Goal: Task Accomplishment & Management: Manage account settings

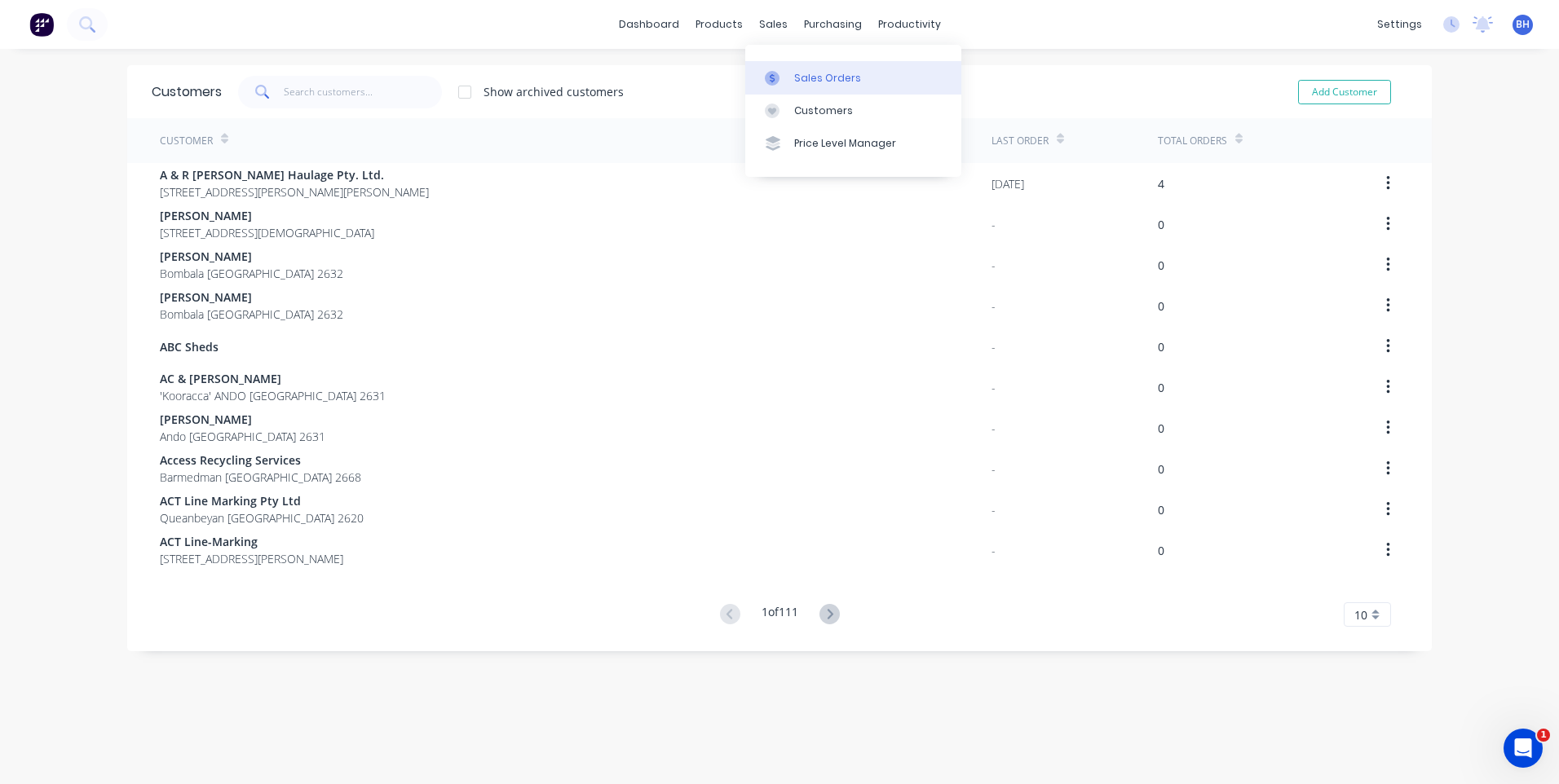
click at [794, 72] on div "Sales Orders" at bounding box center [827, 78] width 67 height 15
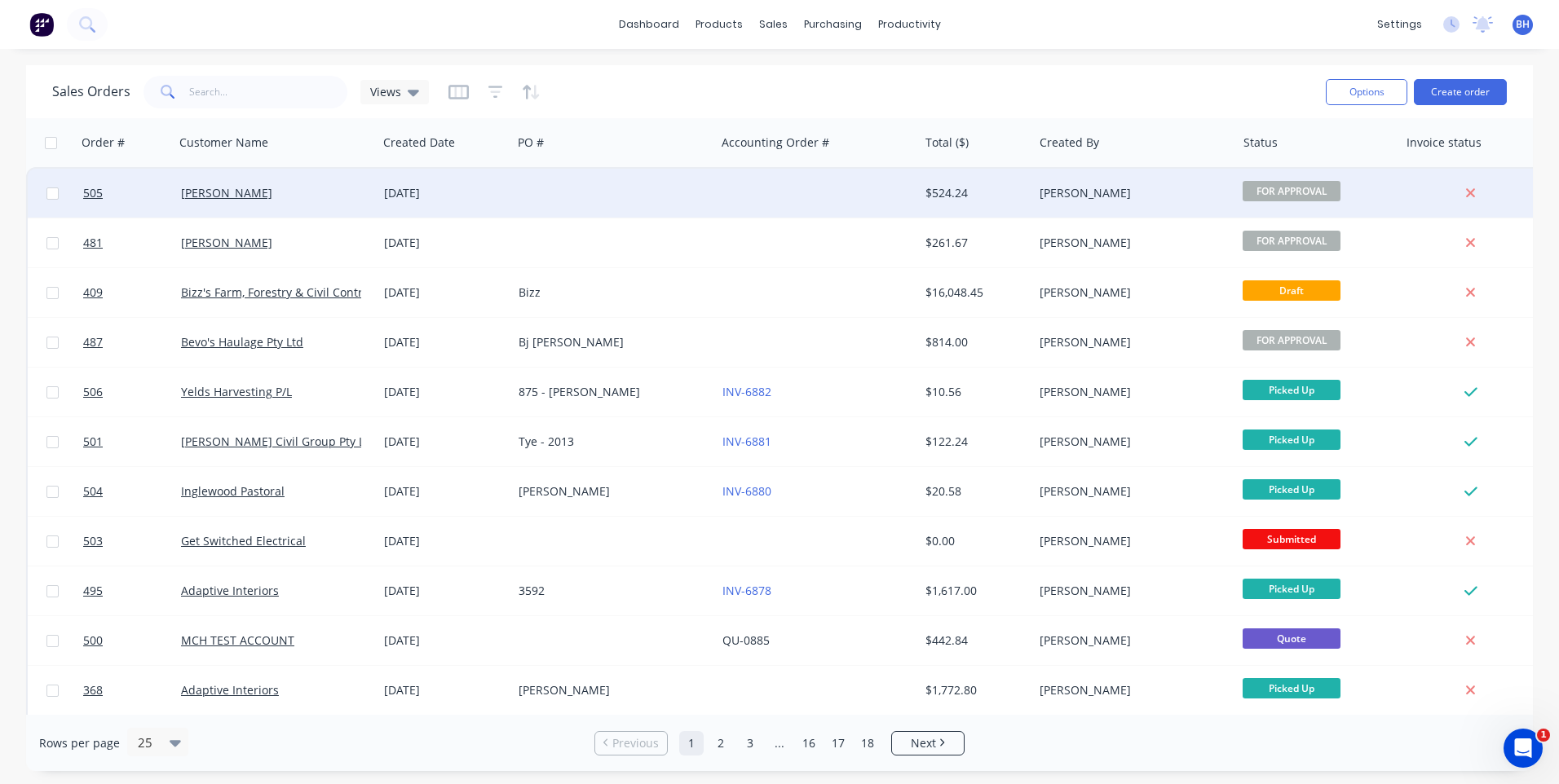
click at [778, 189] on div at bounding box center [818, 193] width 203 height 49
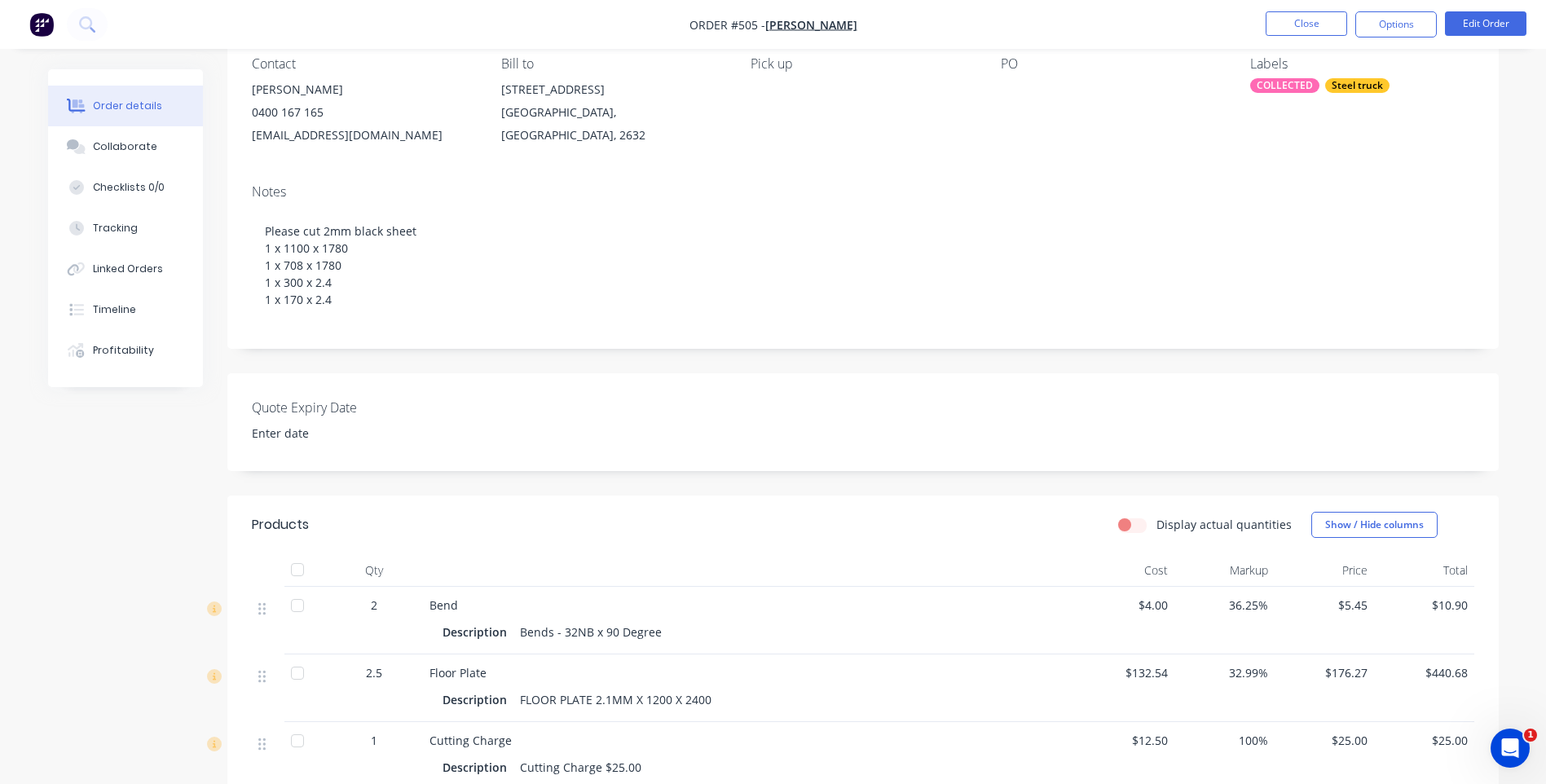
scroll to position [118, 0]
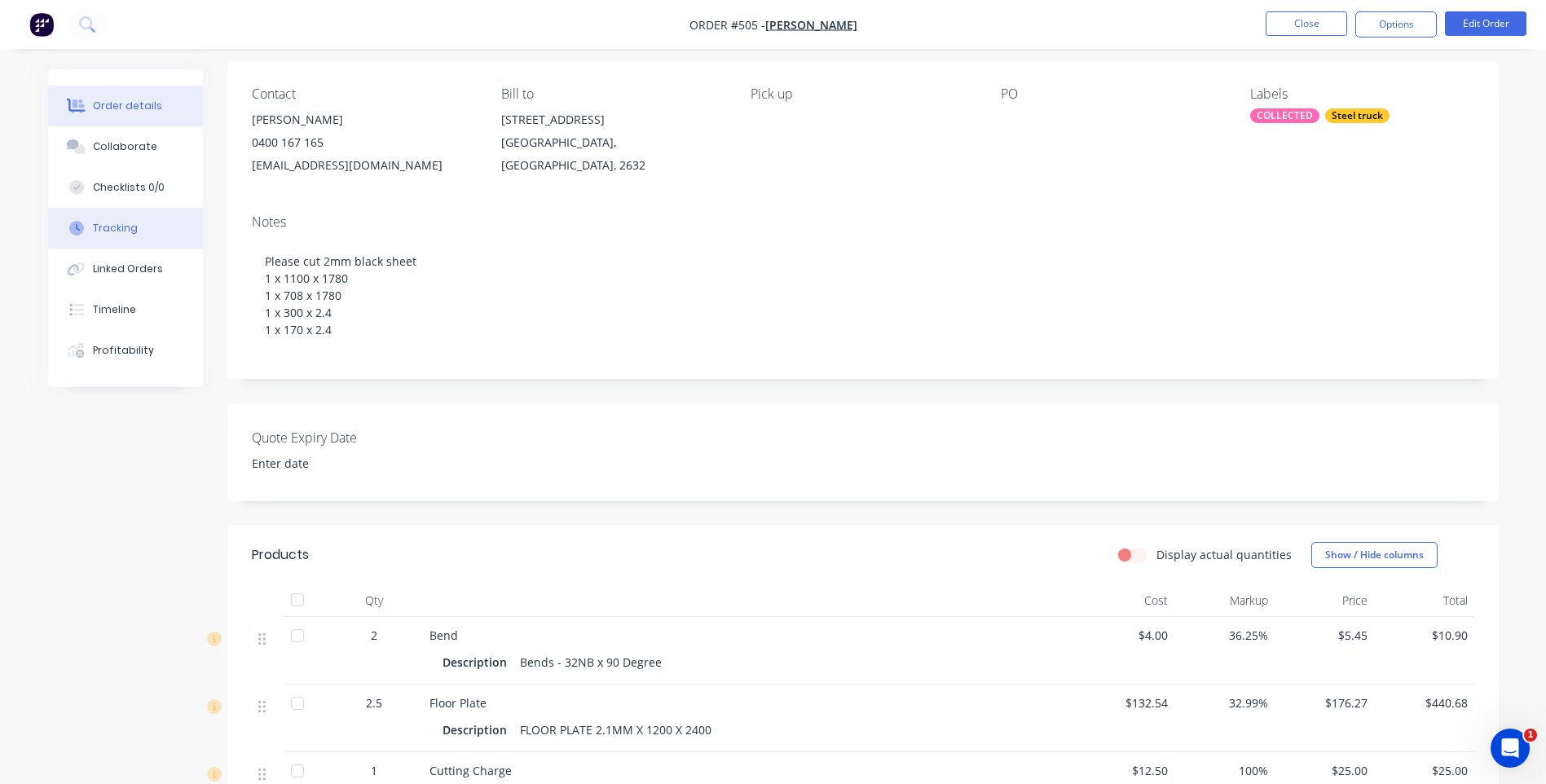
click at [94, 220] on button "Tracking" at bounding box center [125, 228] width 155 height 41
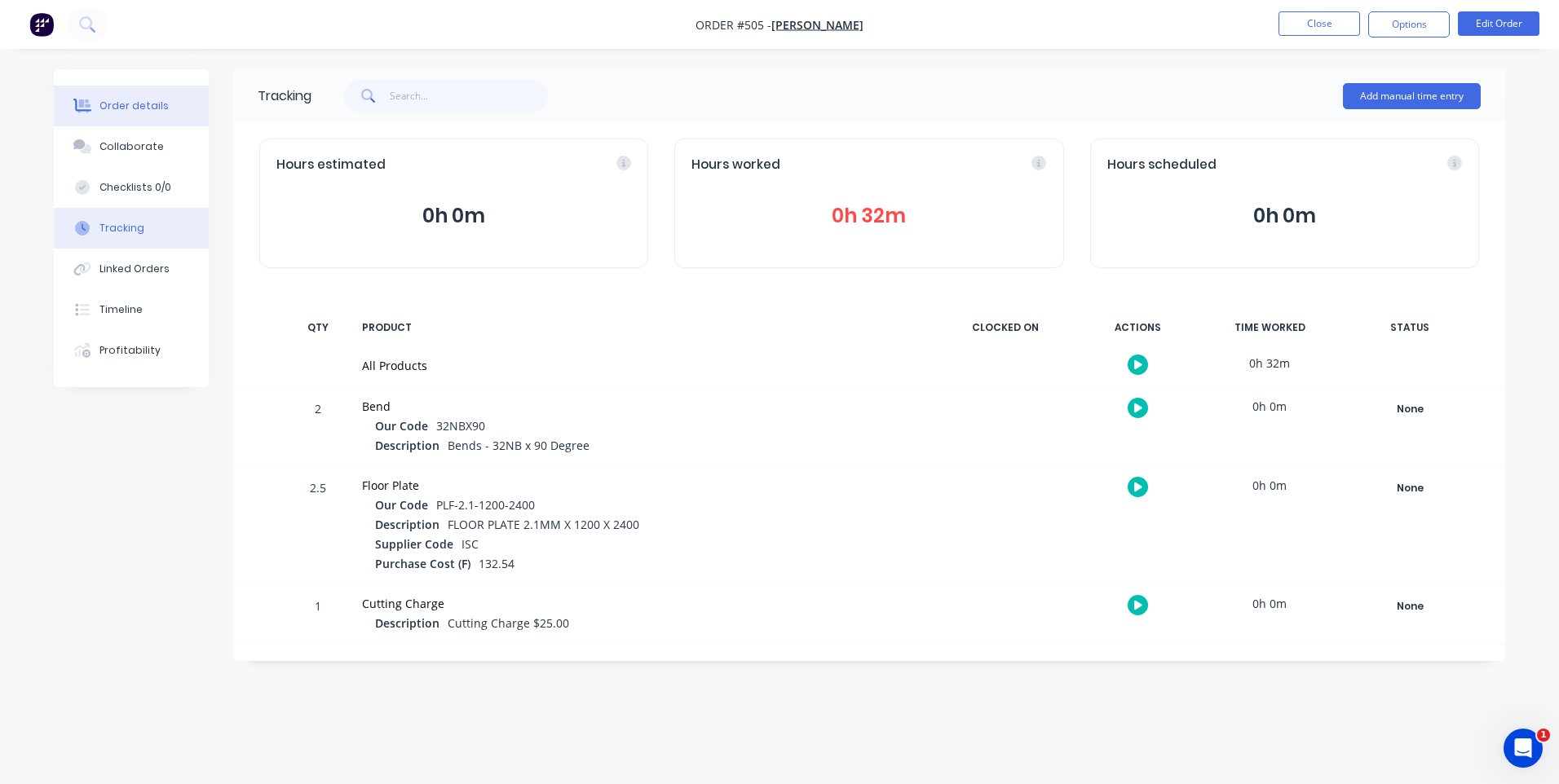
click at [129, 101] on div "Order details" at bounding box center [133, 105] width 69 height 15
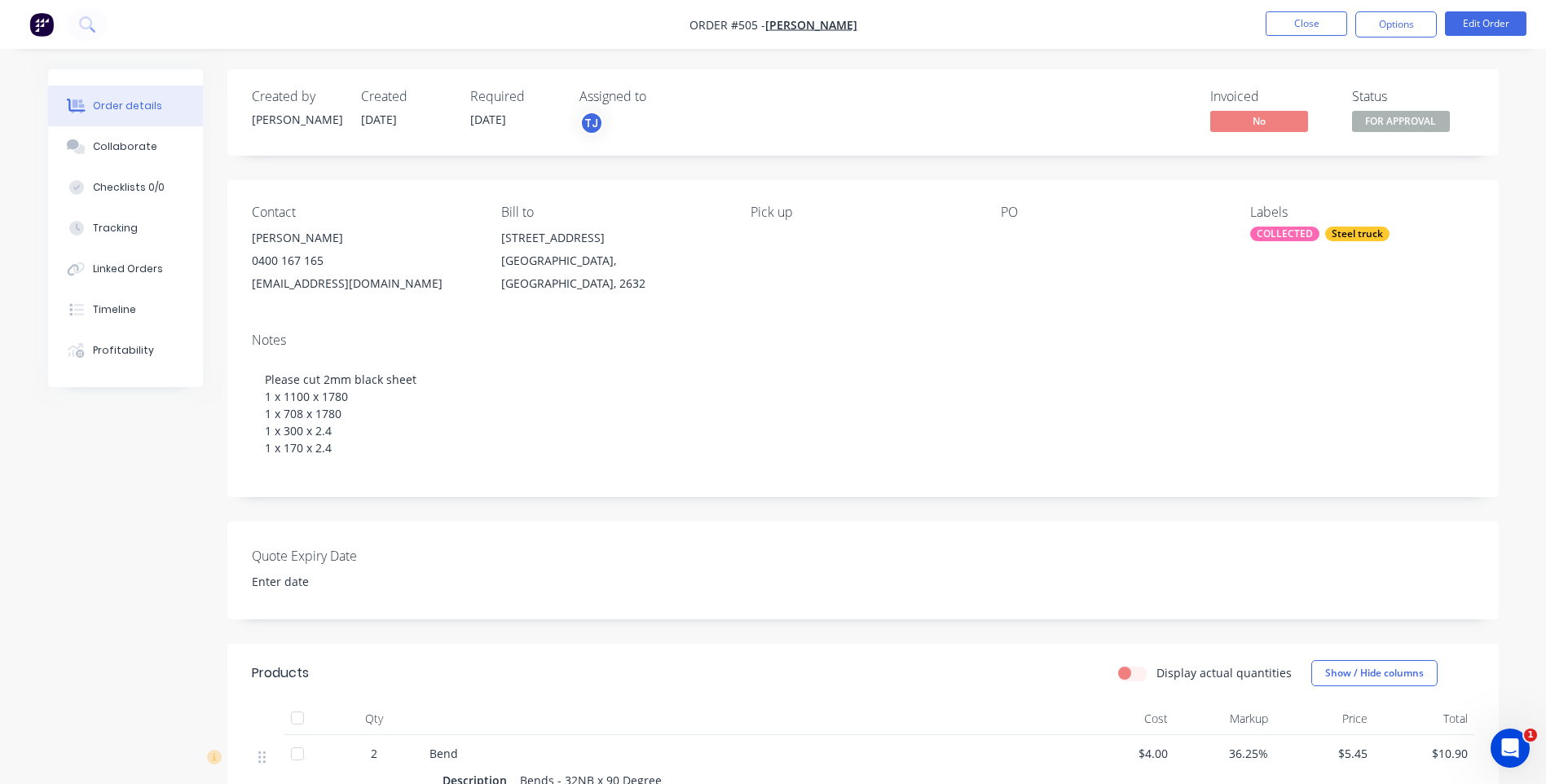
click at [1397, 117] on span "FOR APPROVAL" at bounding box center [1401, 121] width 98 height 20
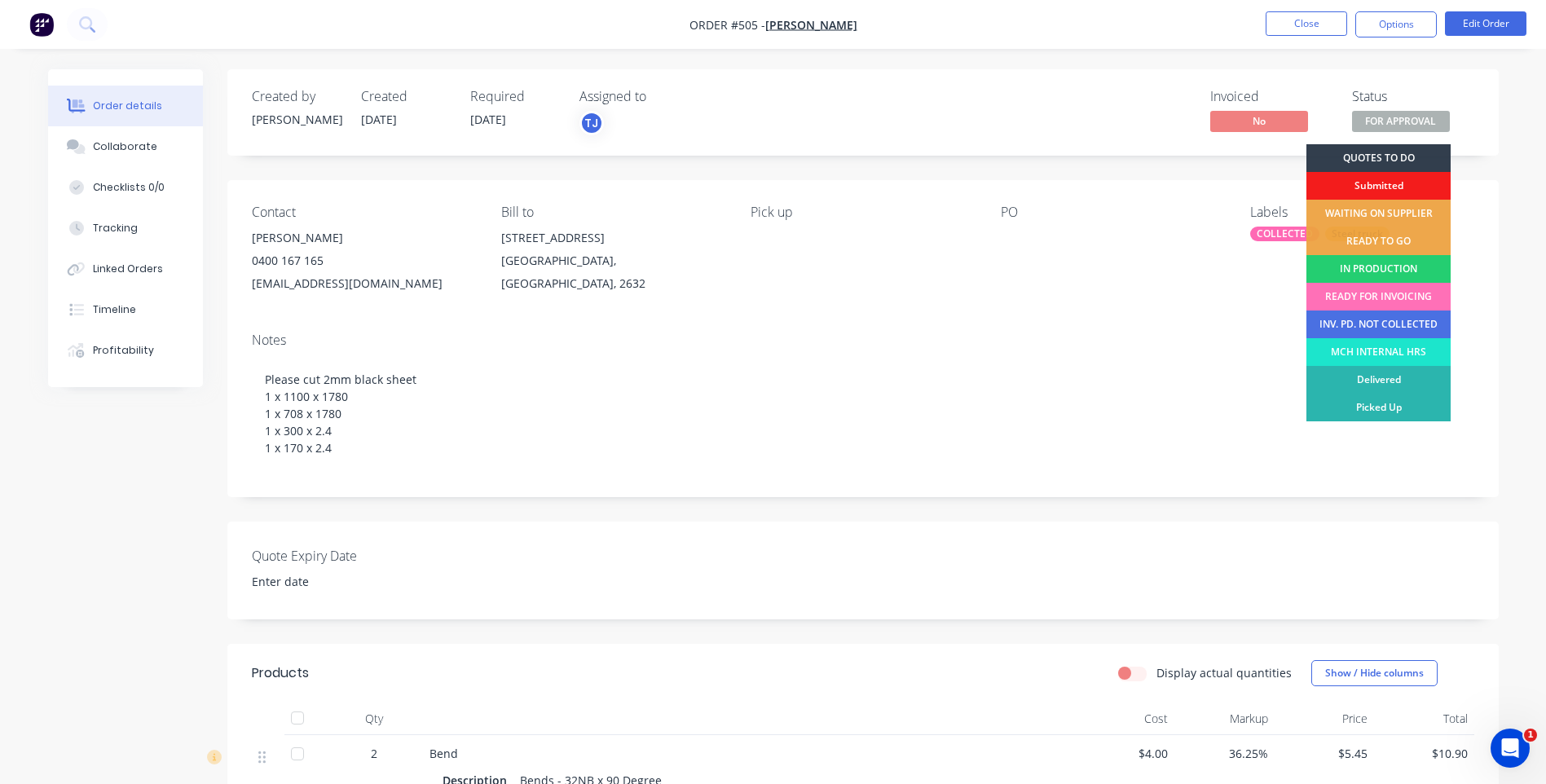
click at [1473, 64] on div "Order details Collaborate Checklists 0/0 Tracking Linked Orders Timeline Profit…" at bounding box center [773, 614] width 1546 height 1228
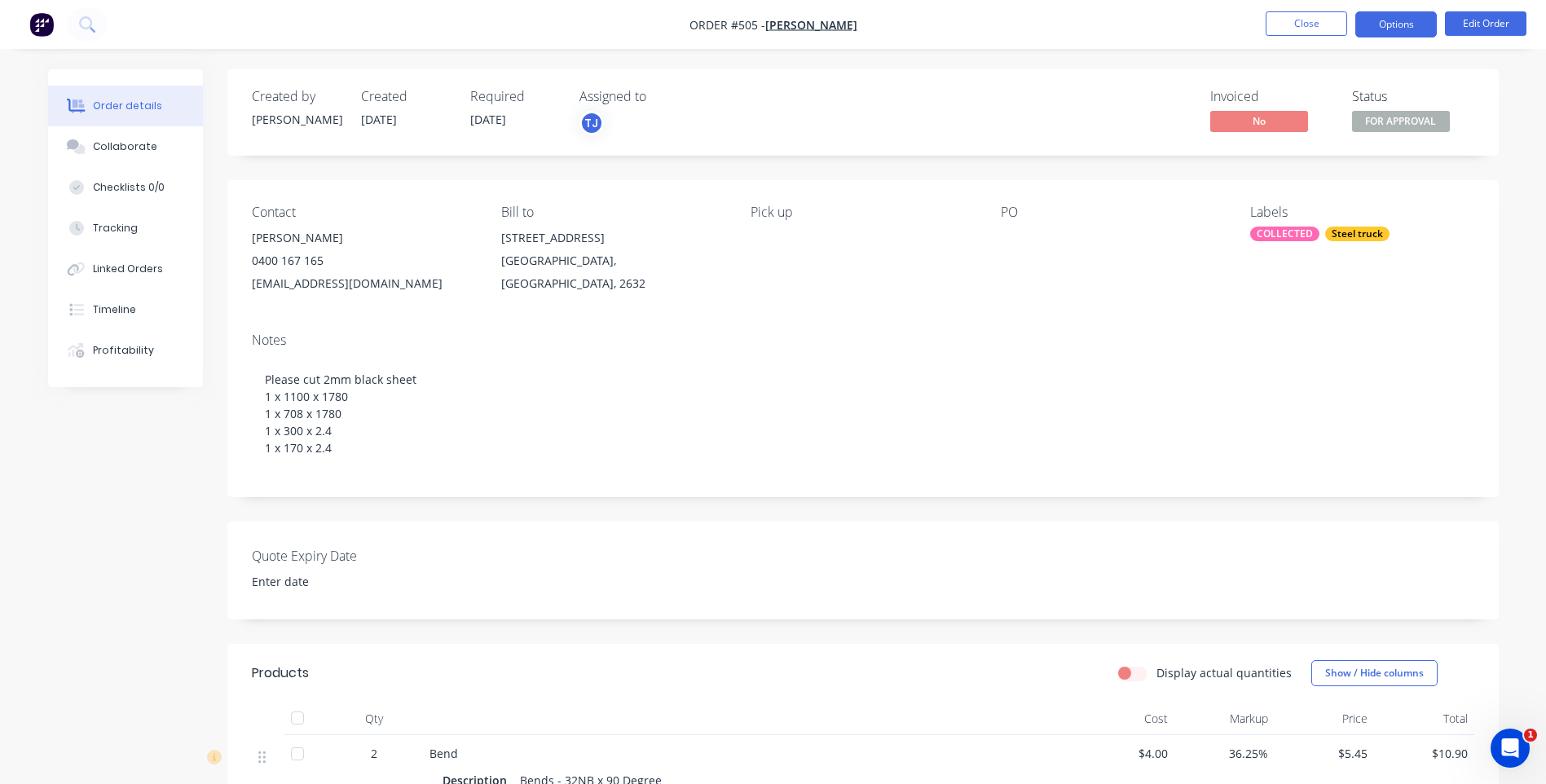
click at [1386, 26] on button "Options" at bounding box center [1396, 24] width 81 height 26
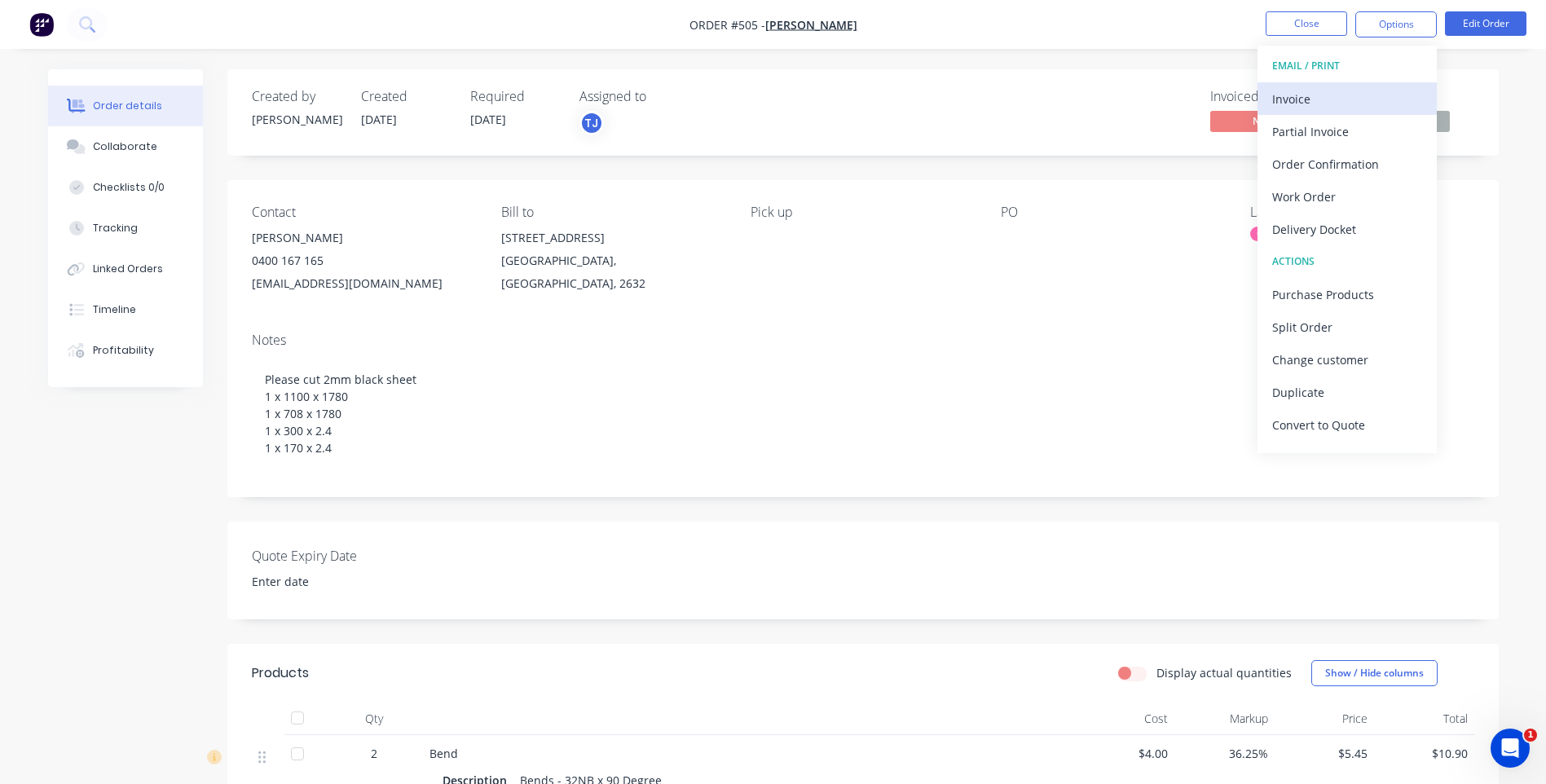
click at [1280, 96] on div "Invoice" at bounding box center [1348, 99] width 150 height 24
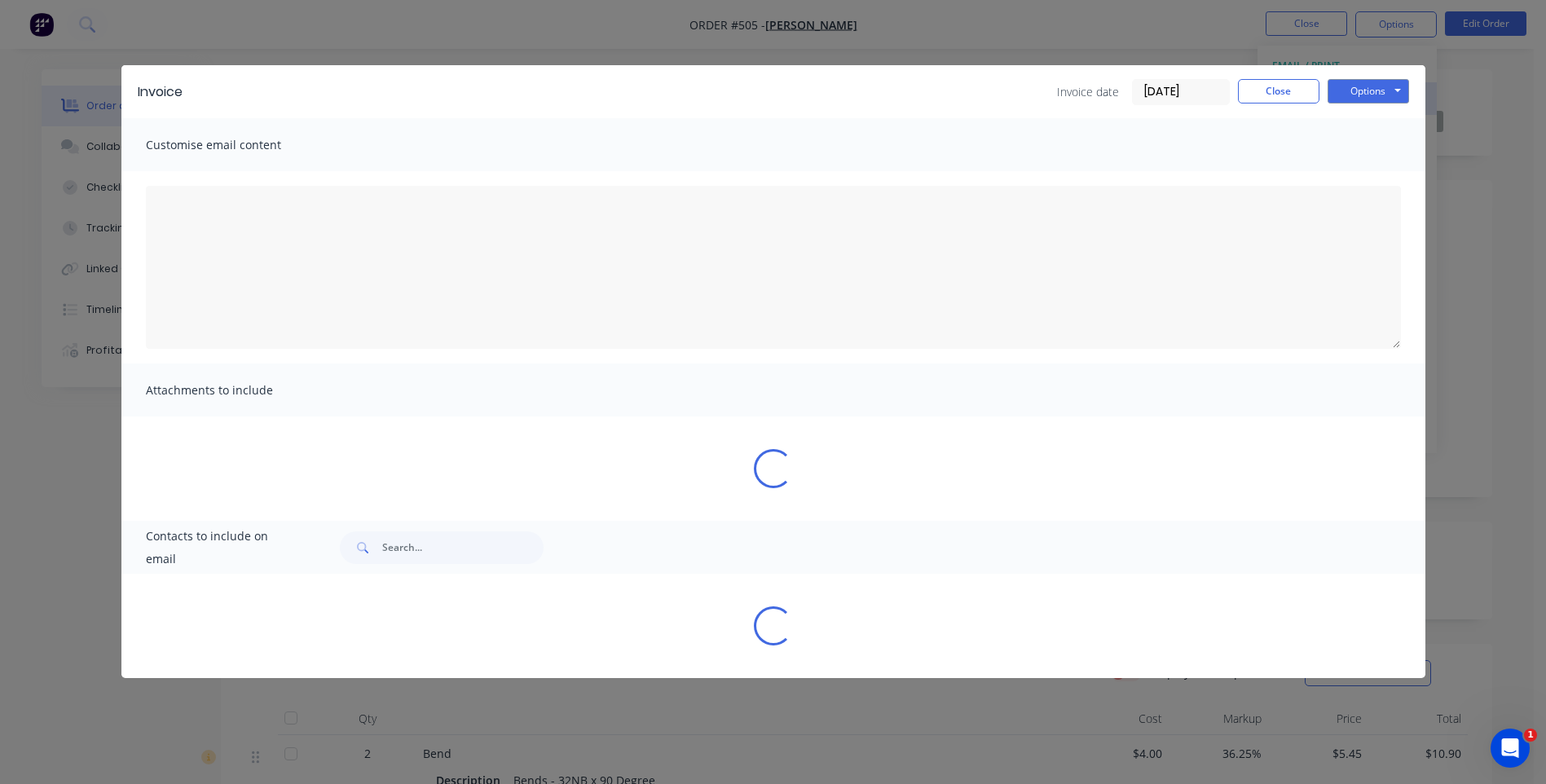
type textarea "To Customer Your tax invoice is attached. Please remit payment at your earliest…"
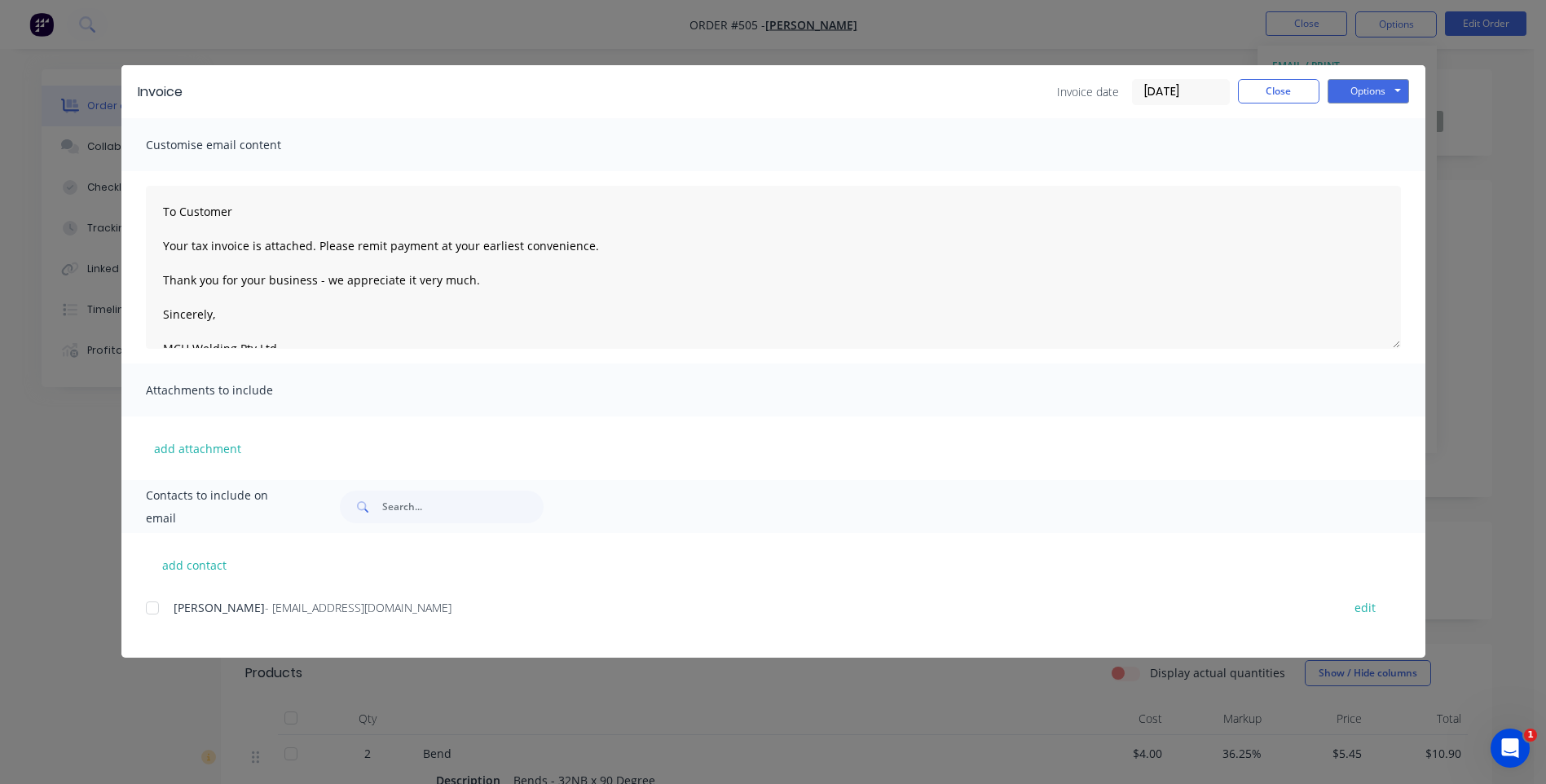
click at [144, 611] on div "add contact [PERSON_NAME] - [EMAIL_ADDRESS][DOMAIN_NAME] edit" at bounding box center [773, 595] width 1304 height 125
click at [151, 603] on div at bounding box center [152, 608] width 32 height 32
click at [1359, 87] on button "Options" at bounding box center [1368, 91] width 81 height 25
click at [1359, 116] on button "Preview" at bounding box center [1380, 120] width 104 height 26
click at [1385, 93] on button "Options" at bounding box center [1368, 91] width 81 height 25
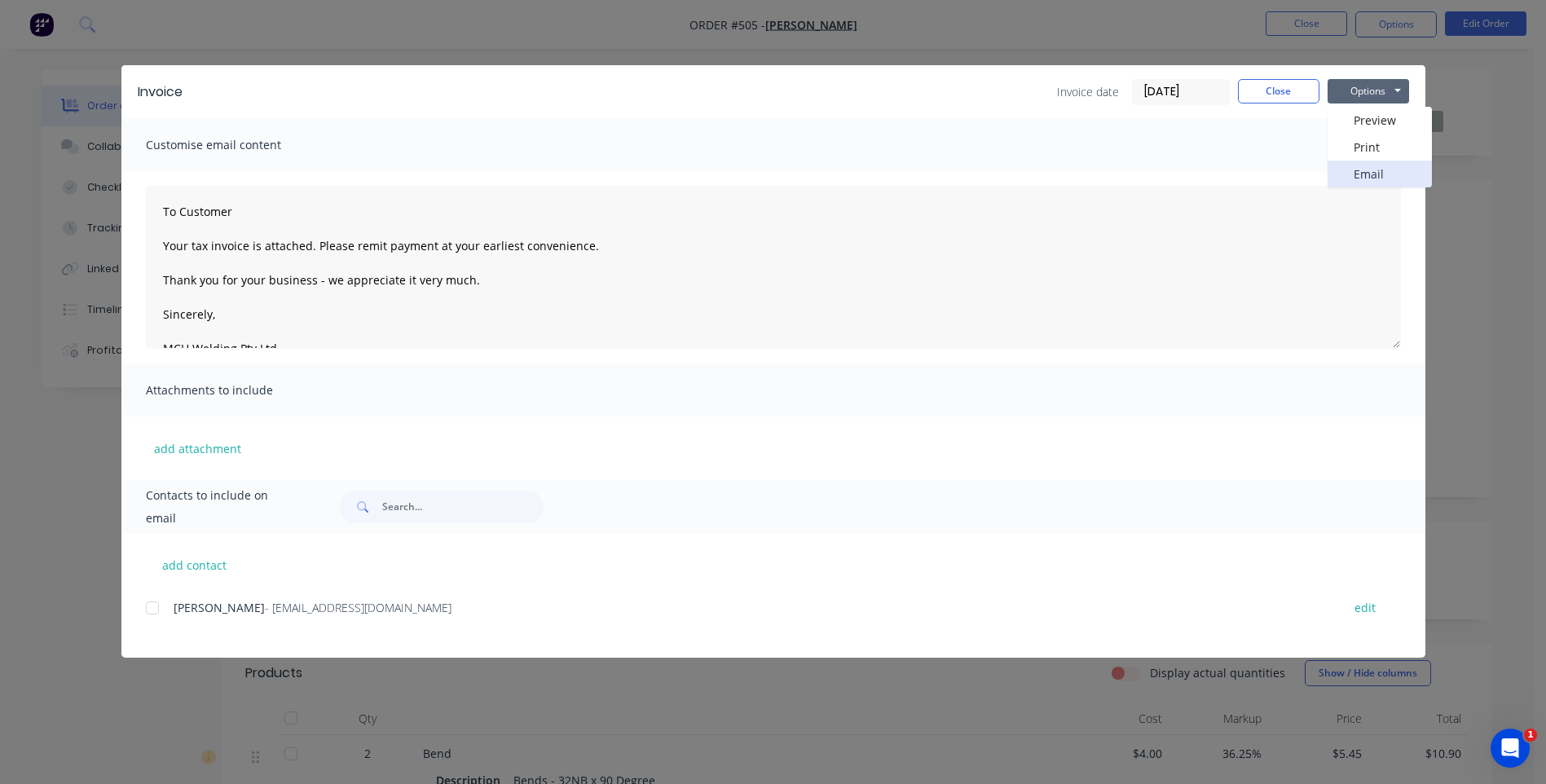
click at [1370, 172] on button "Email" at bounding box center [1380, 173] width 104 height 26
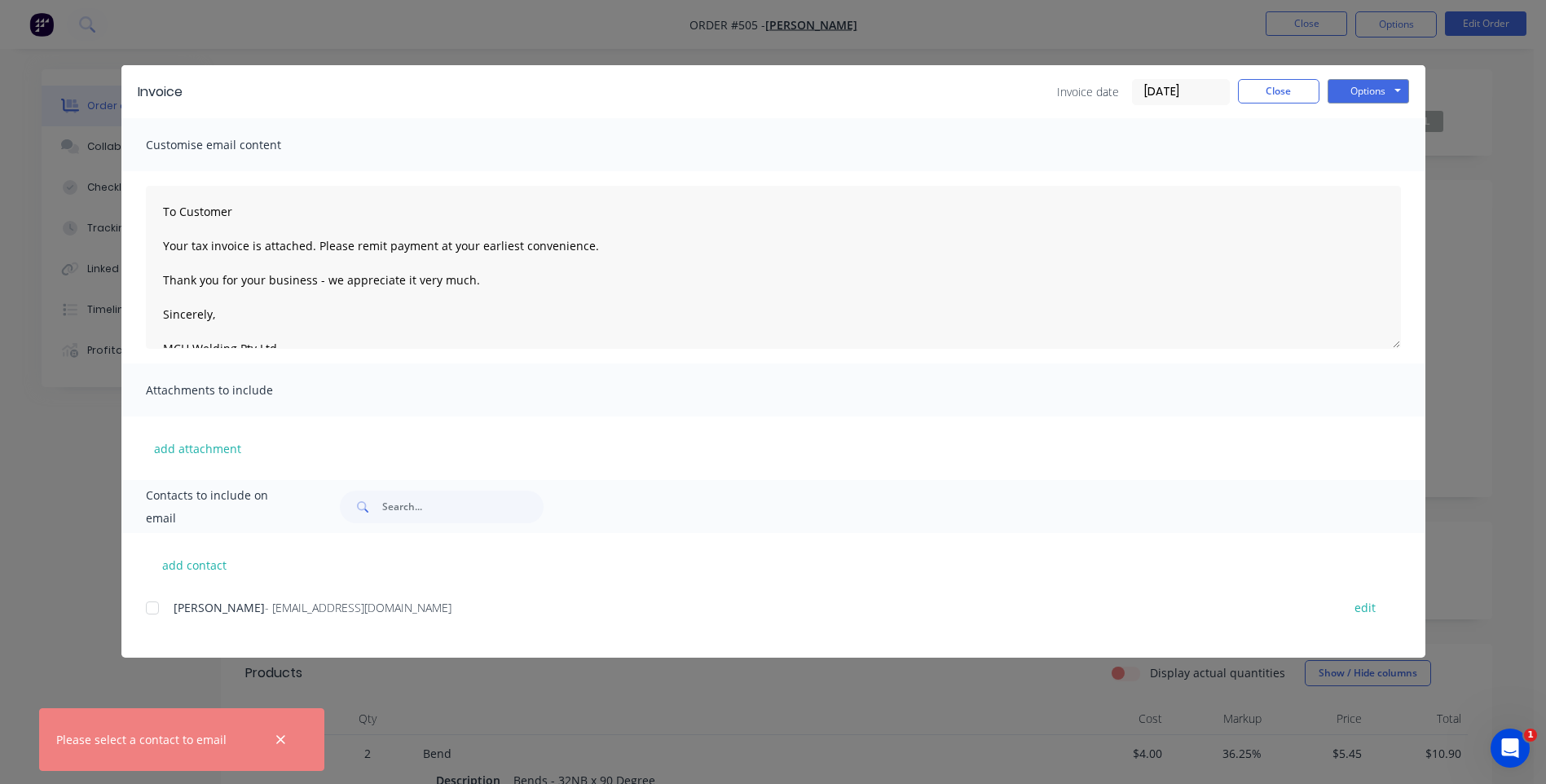
drag, startPoint x: 152, startPoint y: 607, endPoint x: 312, endPoint y: 597, distance: 160.3
click at [154, 607] on div at bounding box center [152, 608] width 32 height 32
click at [1361, 94] on button "Options" at bounding box center [1368, 91] width 81 height 25
click at [1357, 173] on button "Email" at bounding box center [1380, 173] width 104 height 26
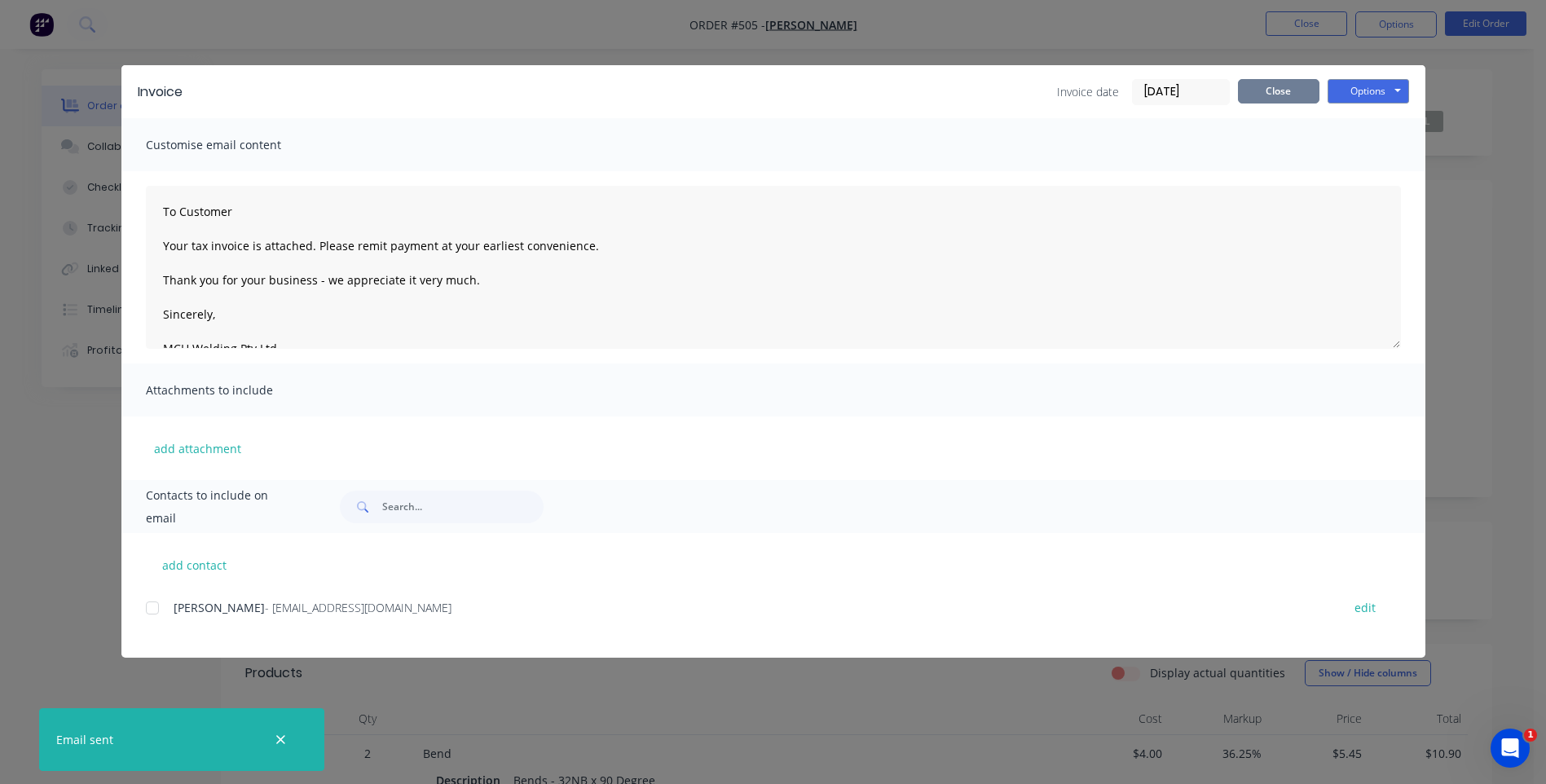
click at [1281, 89] on button "Close" at bounding box center [1279, 91] width 81 height 25
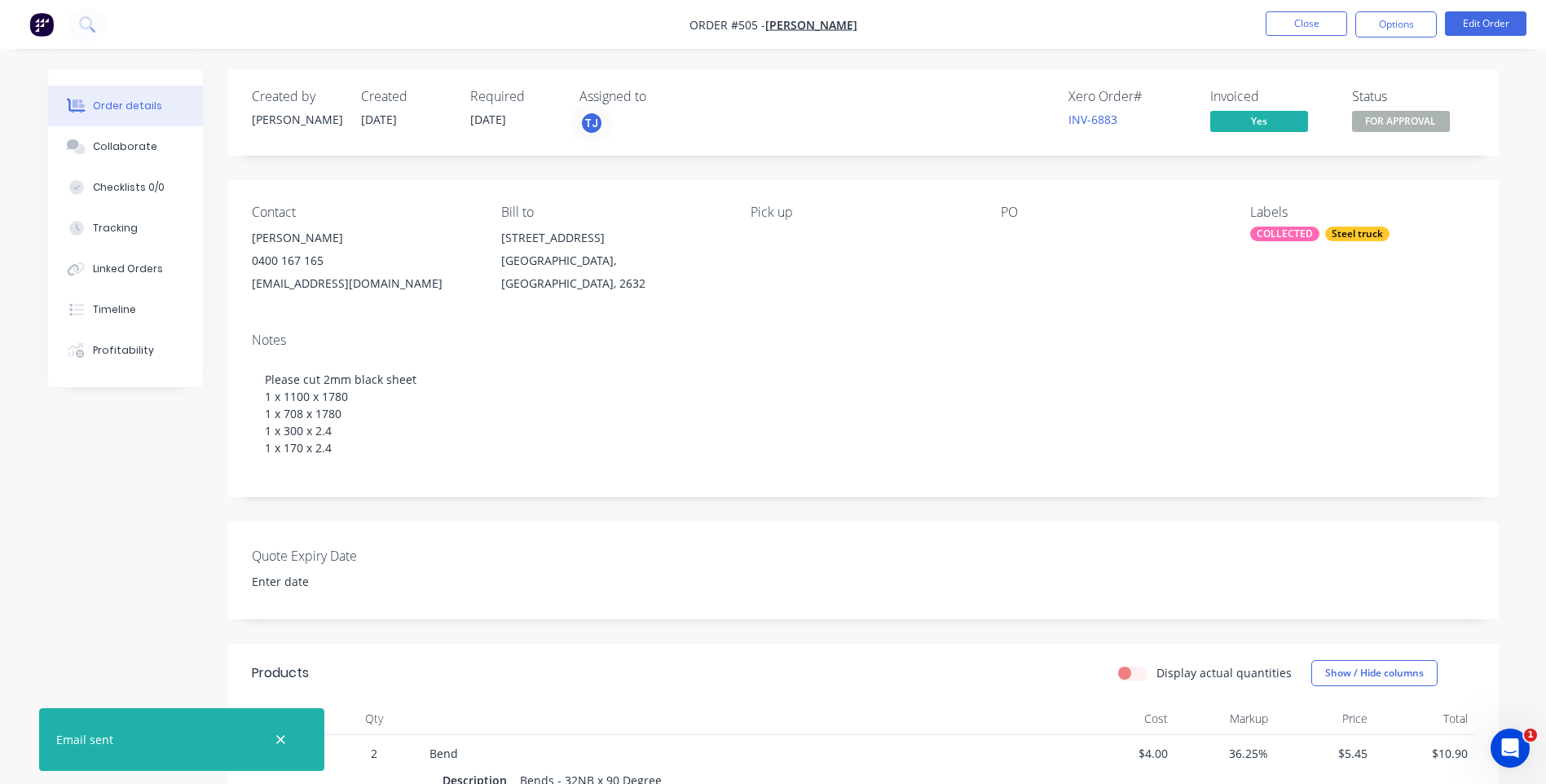
click at [1407, 119] on span "FOR APPROVAL" at bounding box center [1401, 121] width 98 height 20
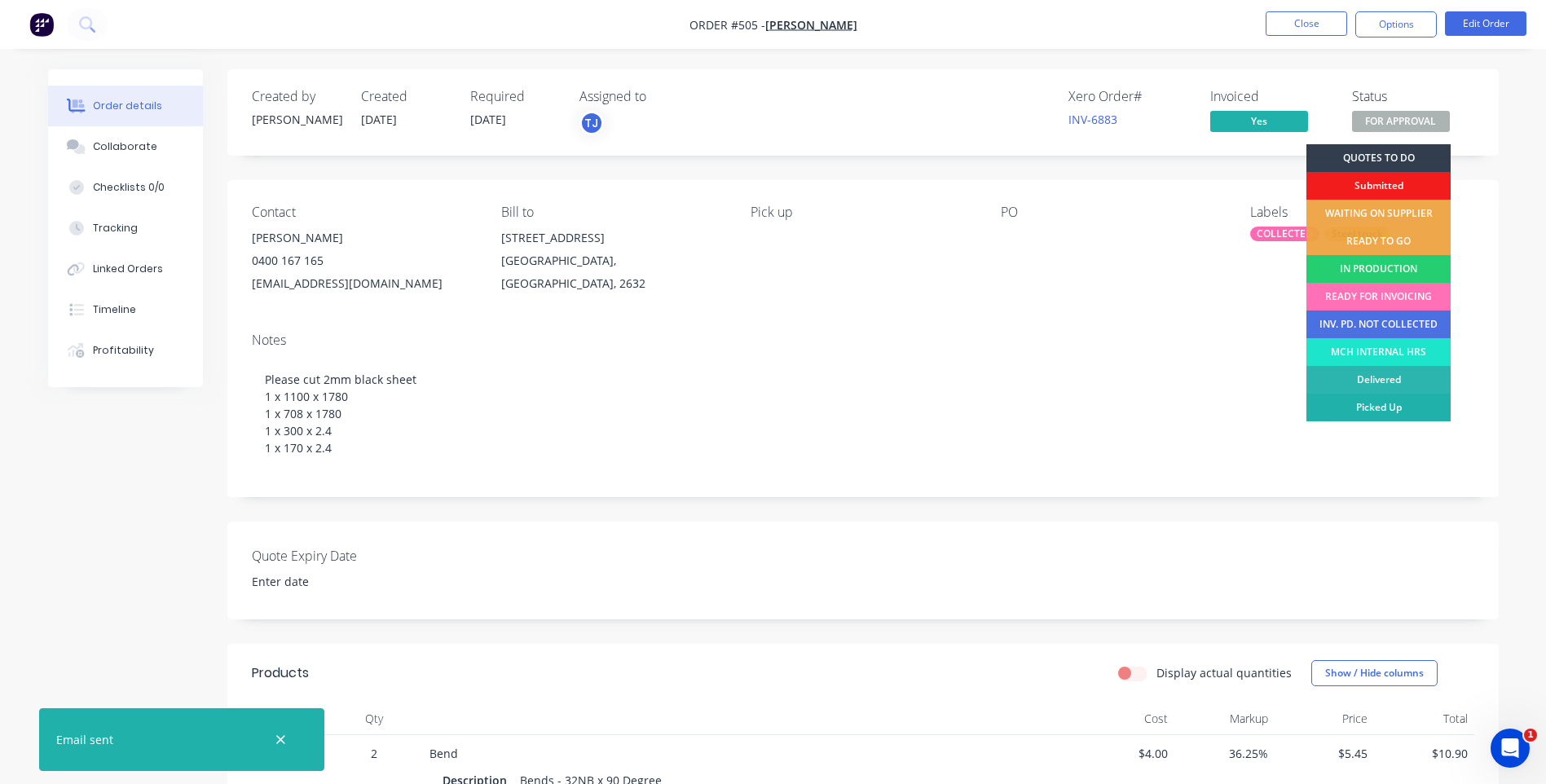
click at [1379, 401] on div "Picked Up" at bounding box center [1379, 407] width 144 height 27
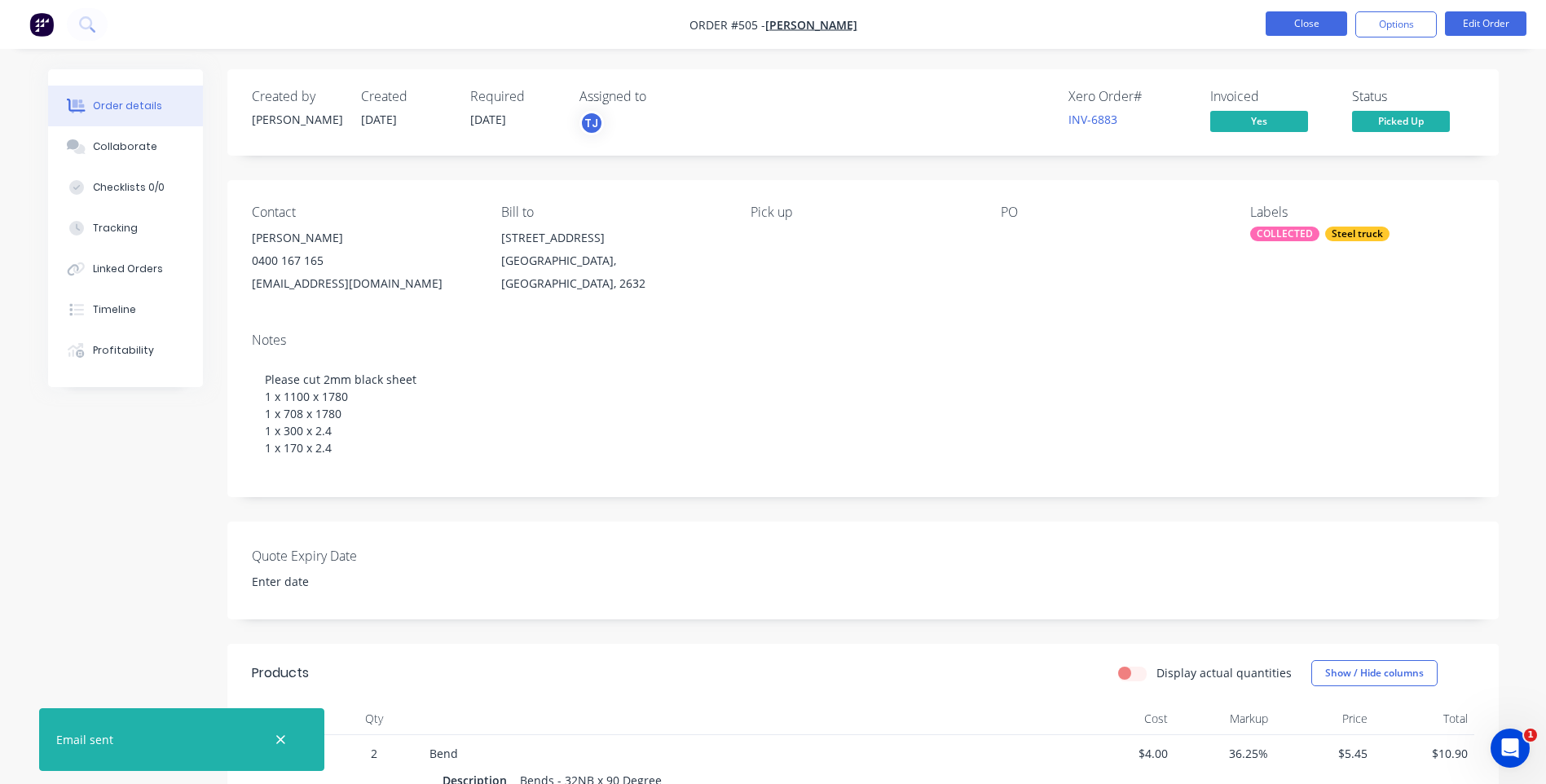
click at [1288, 20] on button "Close" at bounding box center [1306, 23] width 81 height 25
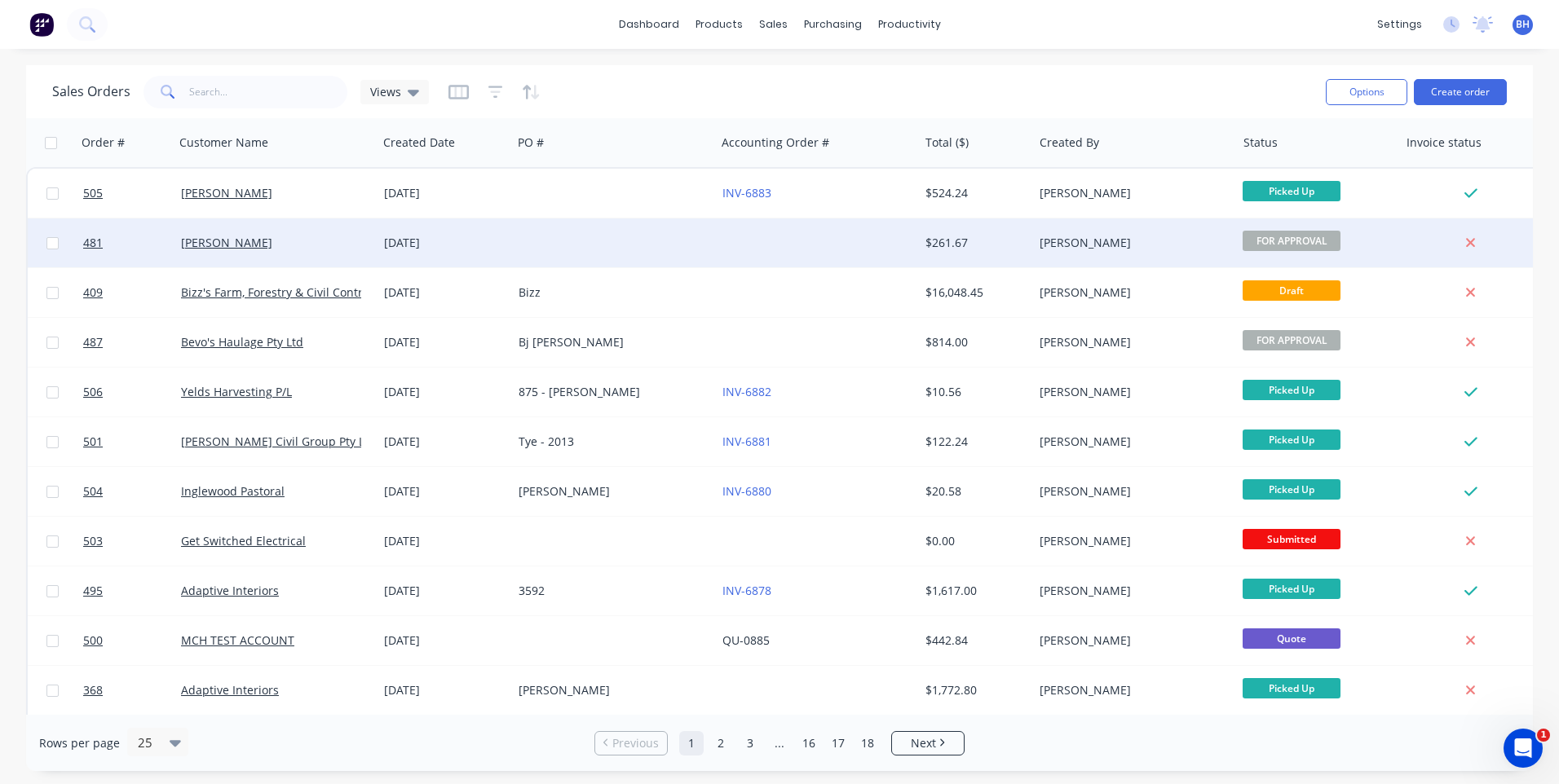
click at [677, 237] on div at bounding box center [613, 243] width 203 height 49
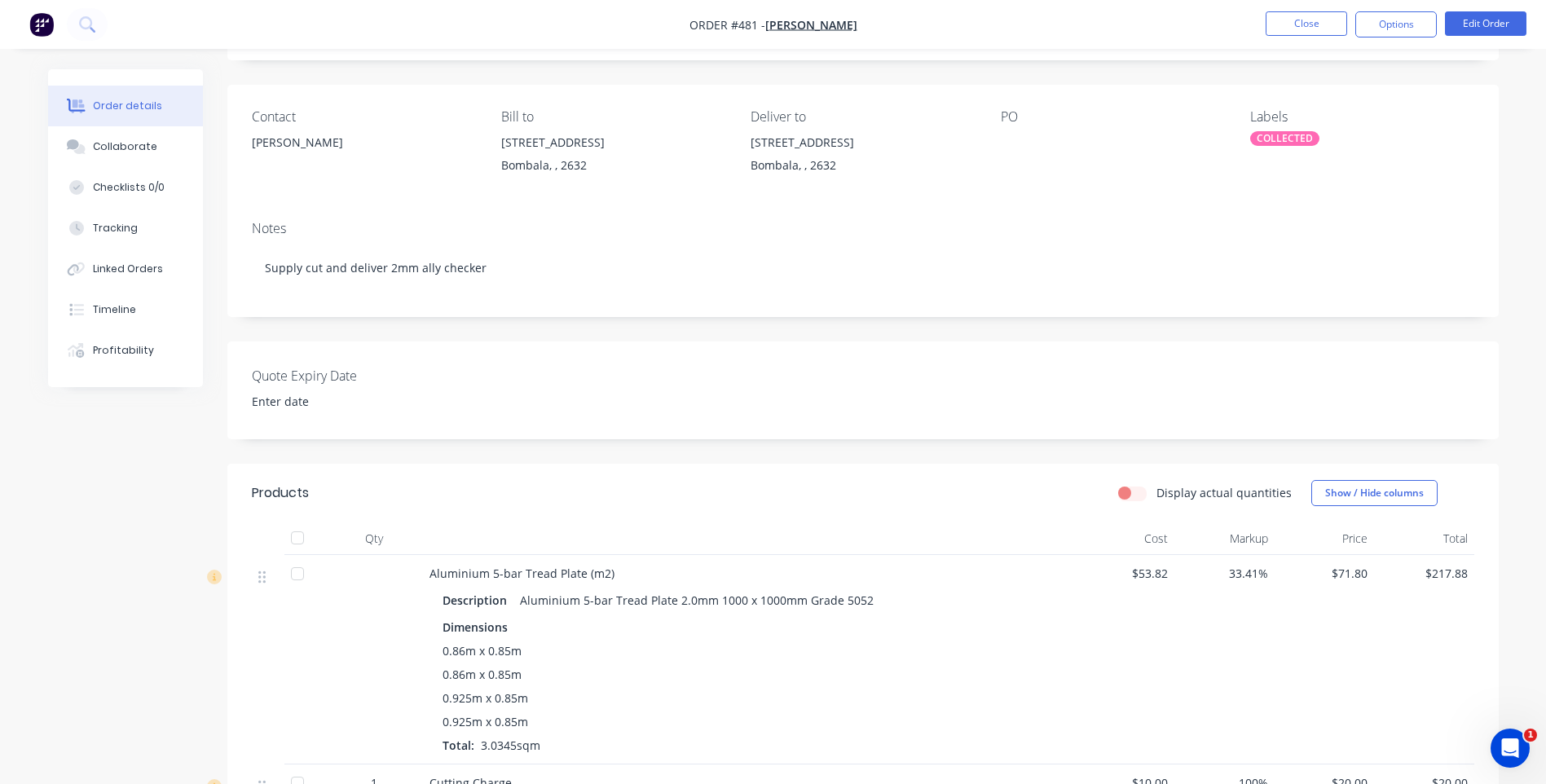
scroll to position [244, 0]
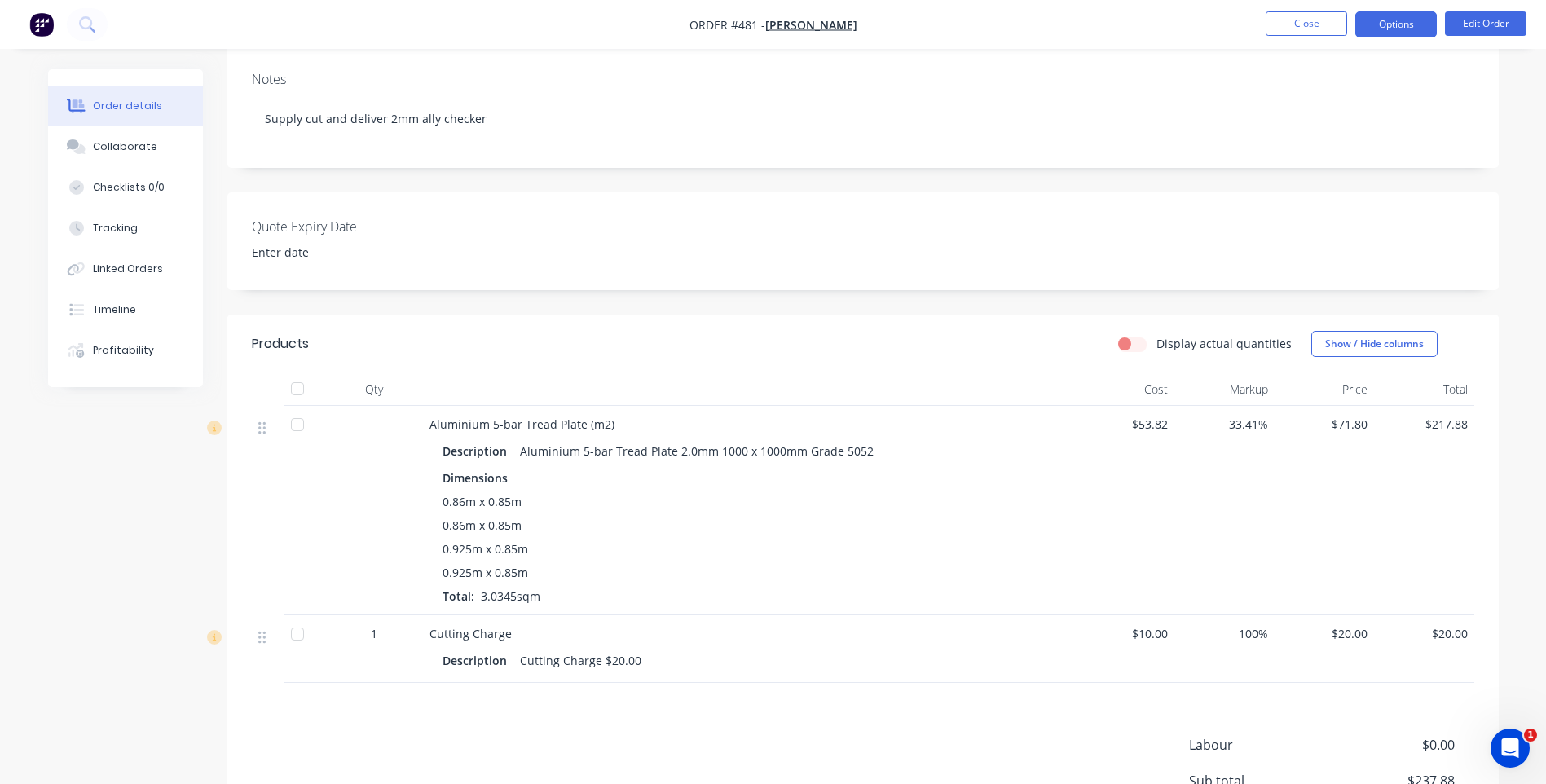
click at [1373, 26] on button "Options" at bounding box center [1396, 24] width 81 height 26
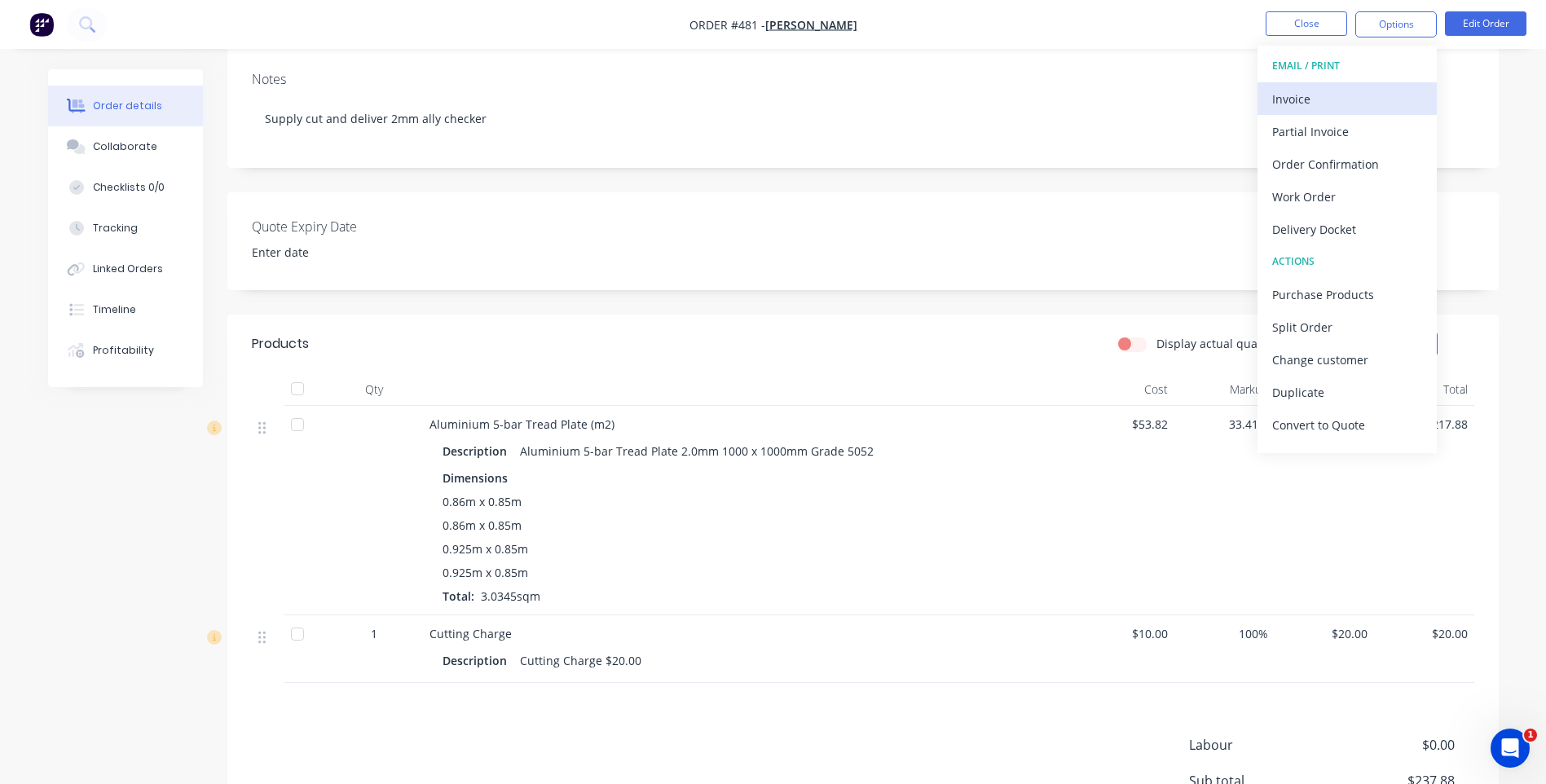
click at [1292, 92] on div "Invoice" at bounding box center [1348, 99] width 150 height 24
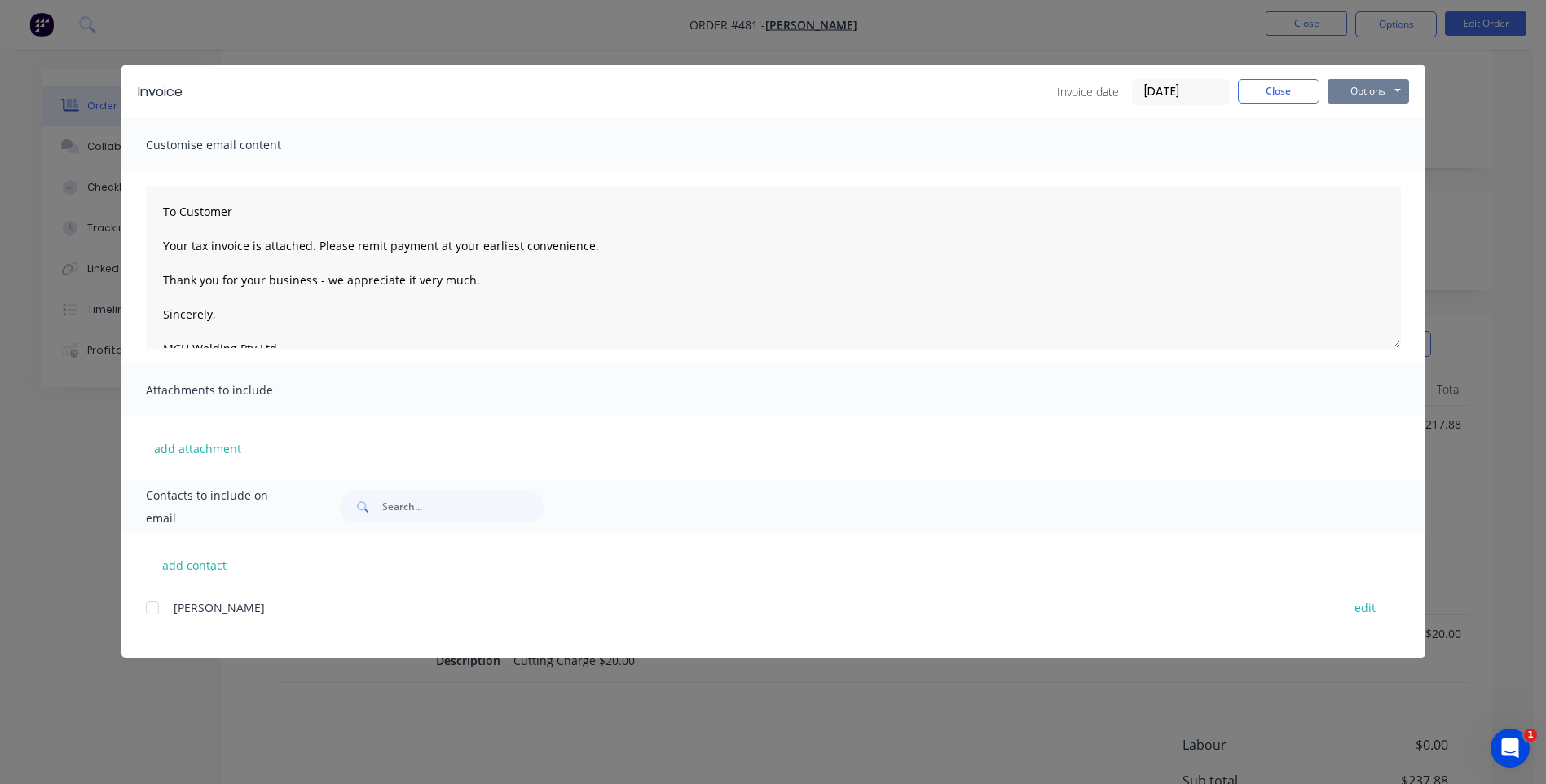
click at [1374, 92] on button "Options" at bounding box center [1368, 91] width 81 height 25
click at [1362, 114] on button "Preview" at bounding box center [1380, 120] width 104 height 26
click at [1401, 87] on button "Options" at bounding box center [1368, 91] width 81 height 25
click at [1363, 142] on button "Print" at bounding box center [1380, 147] width 104 height 26
